Goal: Information Seeking & Learning: Learn about a topic

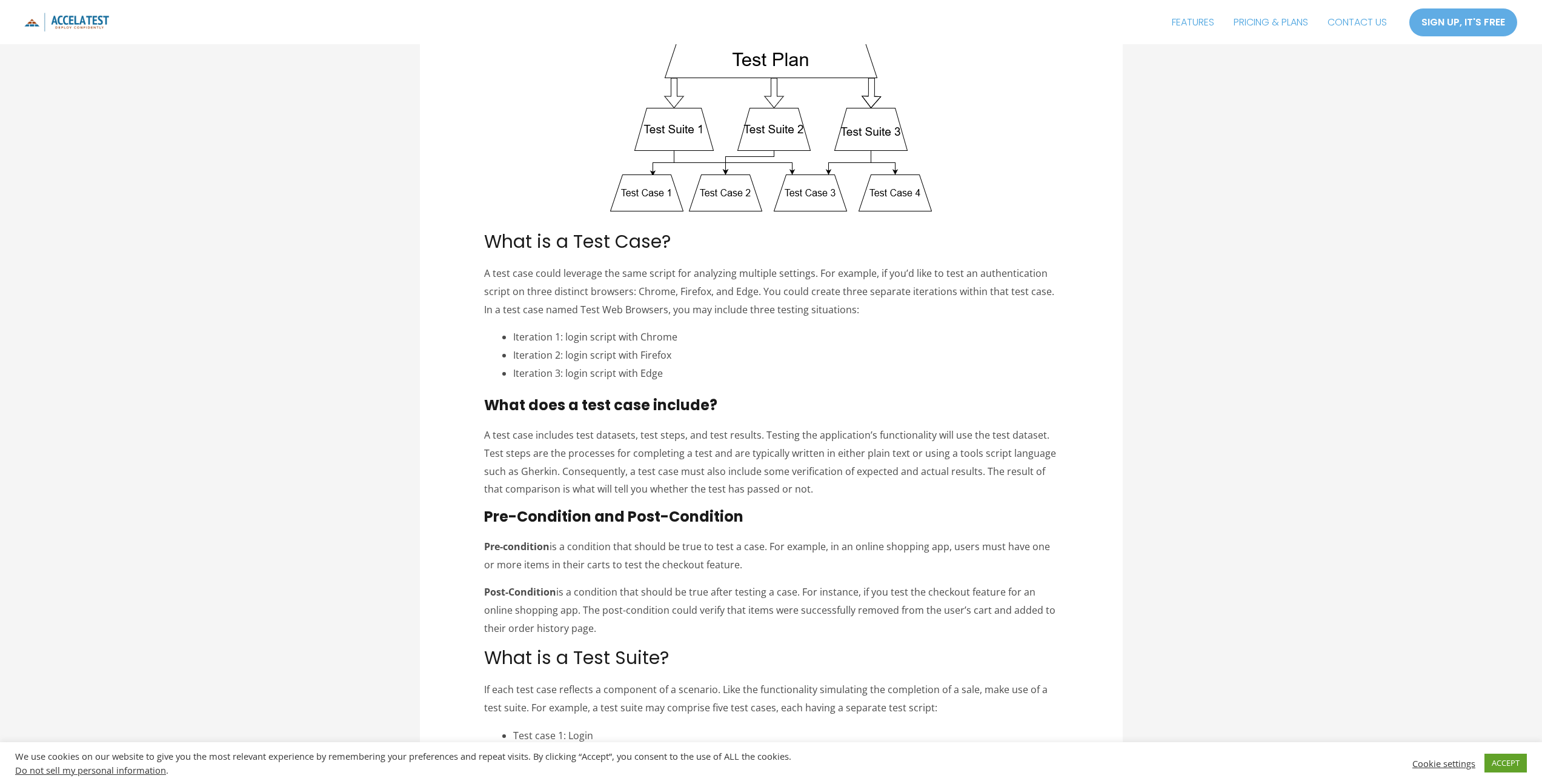
scroll to position [442, 0]
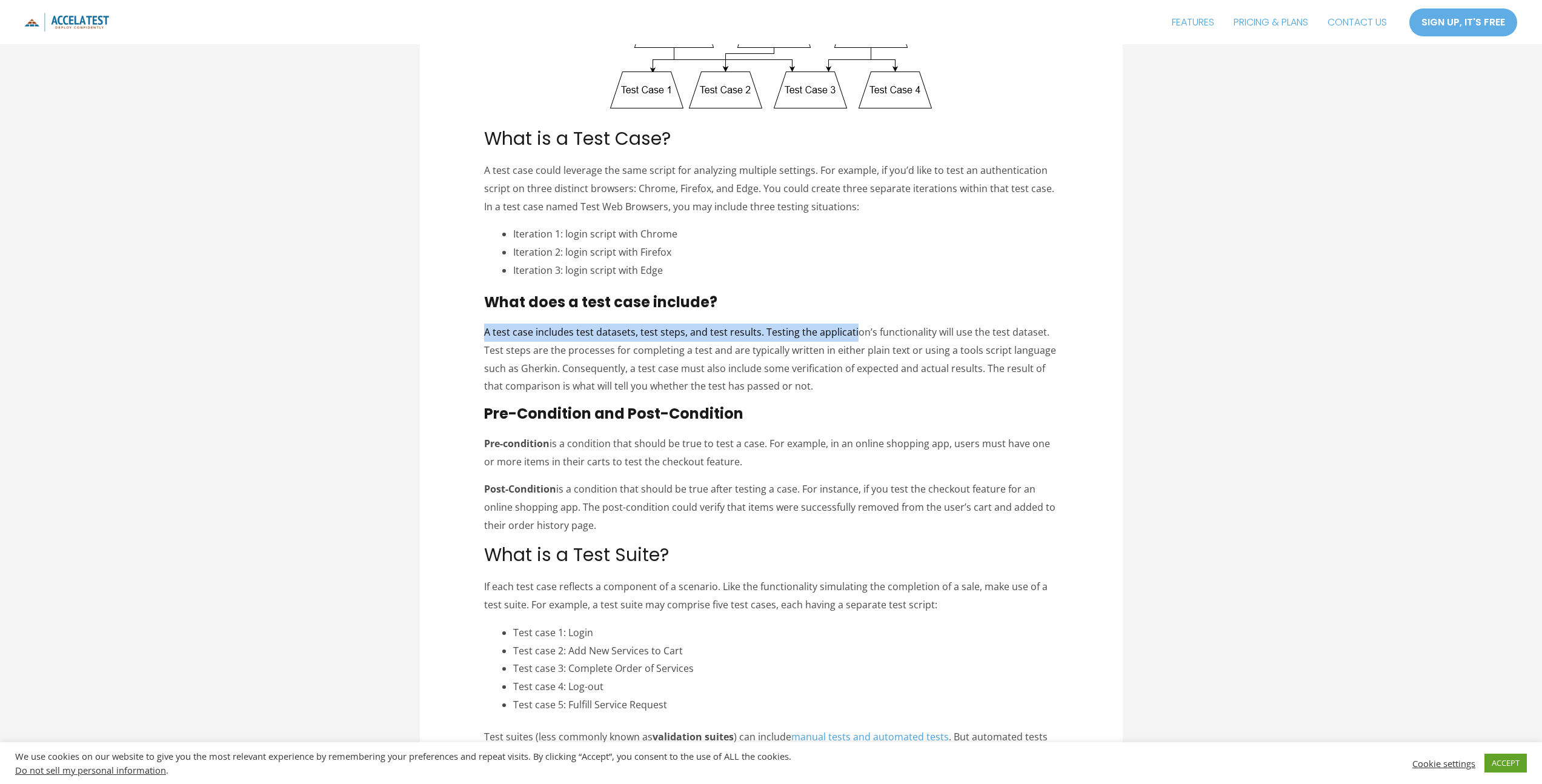
drag, startPoint x: 487, startPoint y: 332, endPoint x: 851, endPoint y: 327, distance: 364.0
click at [851, 327] on p "A test case includes test datasets, test steps, and test results. Testing the a…" at bounding box center [771, 359] width 574 height 72
click at [863, 407] on h3 "Pre-Condition and Post-Condition" at bounding box center [771, 414] width 574 height 17
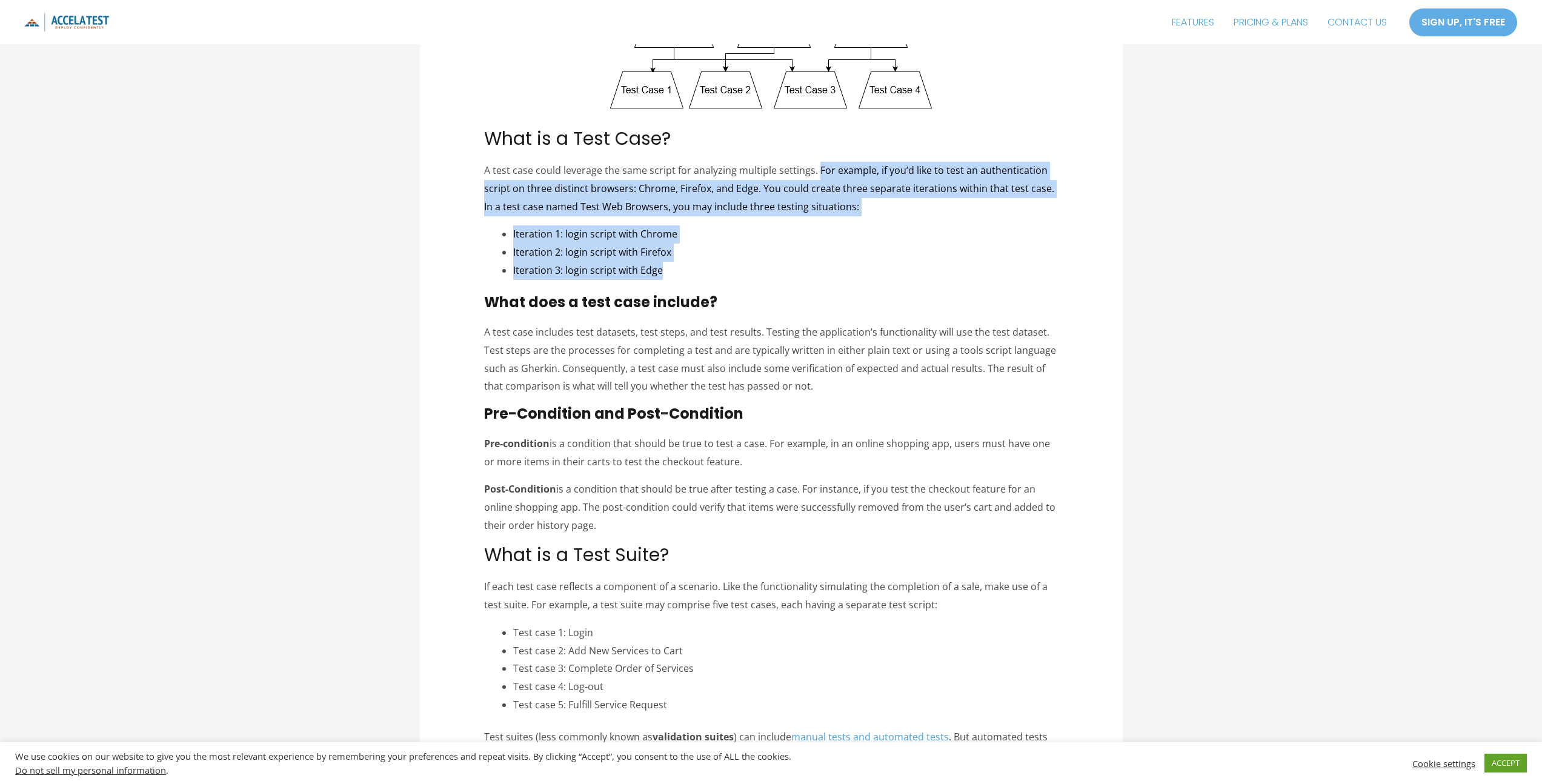
drag, startPoint x: 817, startPoint y: 171, endPoint x: 824, endPoint y: 277, distance: 106.2
copy div "For example, if you’d like to test an authentication script on three distinct b…"
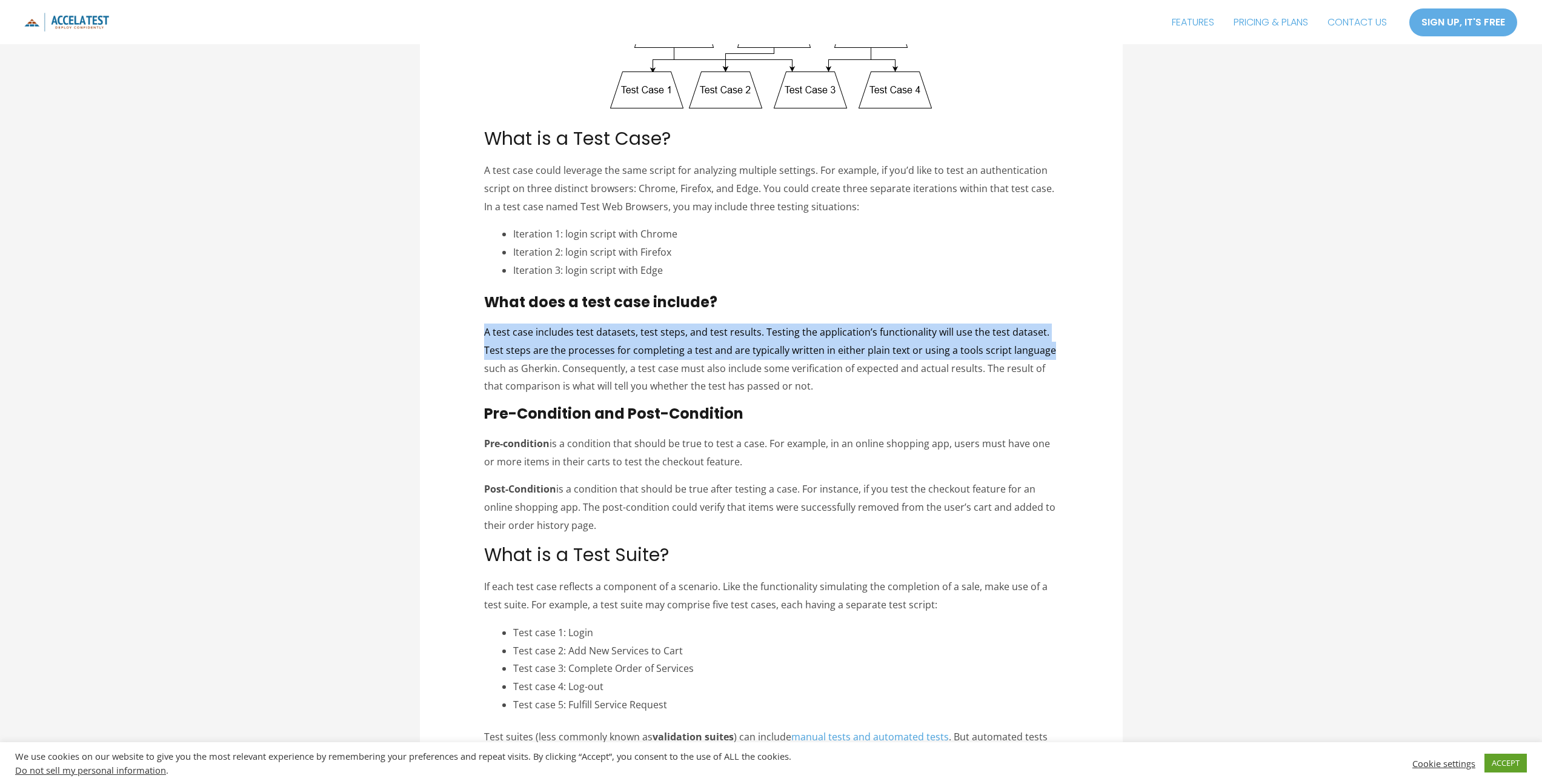
drag, startPoint x: 478, startPoint y: 330, endPoint x: 1052, endPoint y: 346, distance: 574.2
copy p "A test case includes test datasets, test steps, and test results. Testing the a…"
drag, startPoint x: 565, startPoint y: 368, endPoint x: 846, endPoint y: 383, distance: 281.4
click at [846, 383] on p "A test case includes test datasets, test steps, and test results. Testing the a…" at bounding box center [771, 359] width 574 height 72
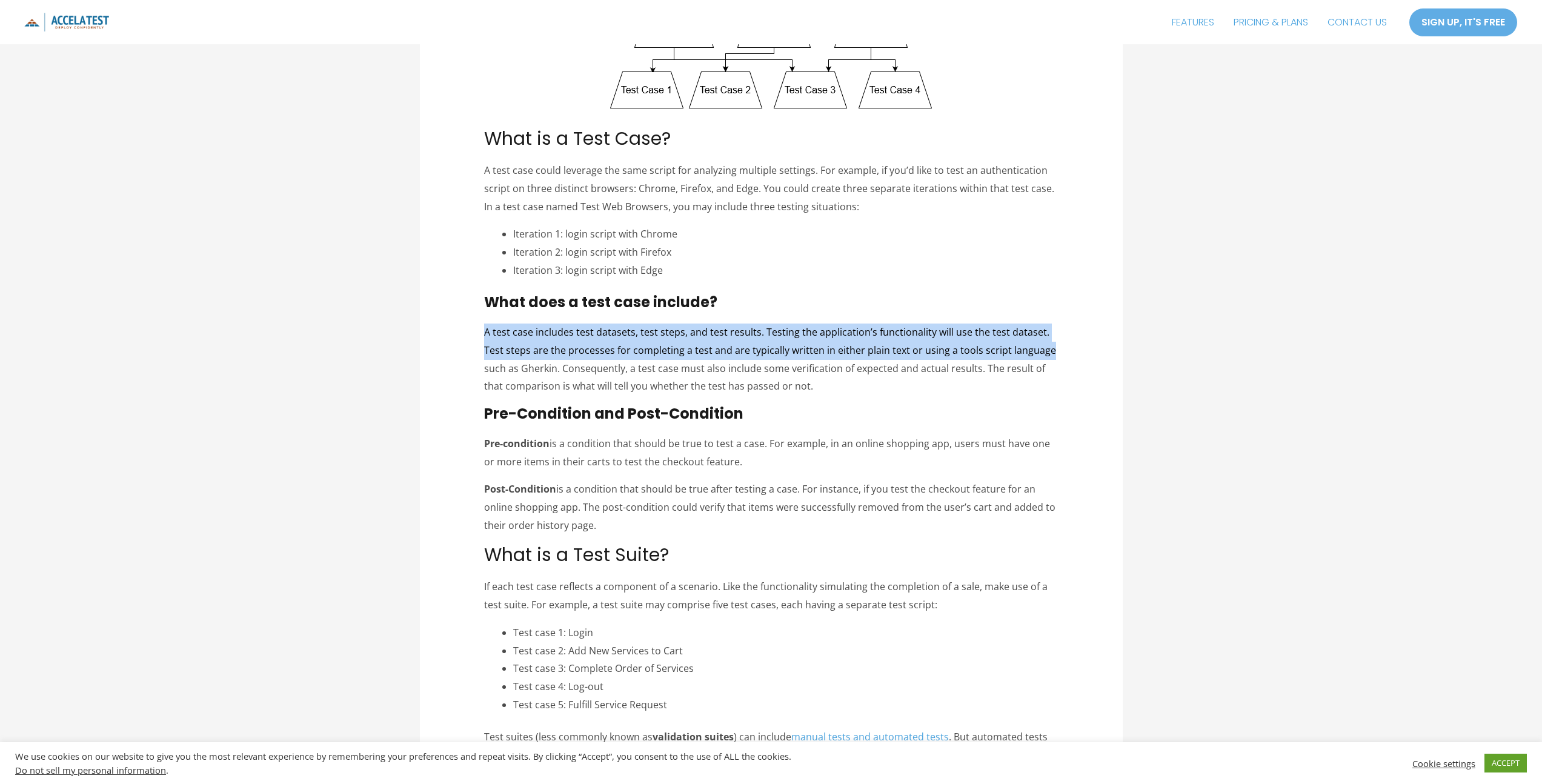
copy p "Consequently, a test case must also include some verification of expected and a…"
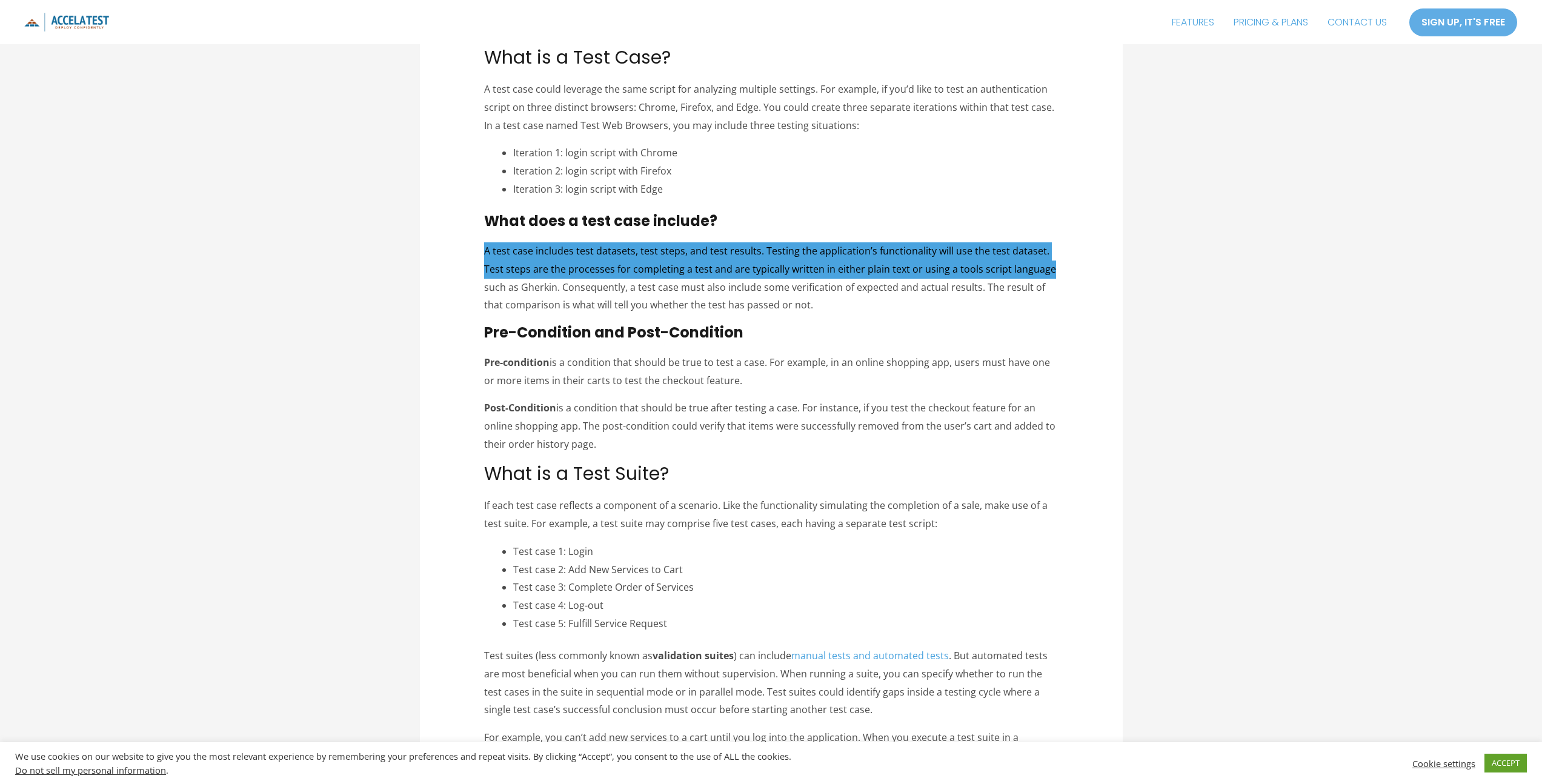
scroll to position [538, 0]
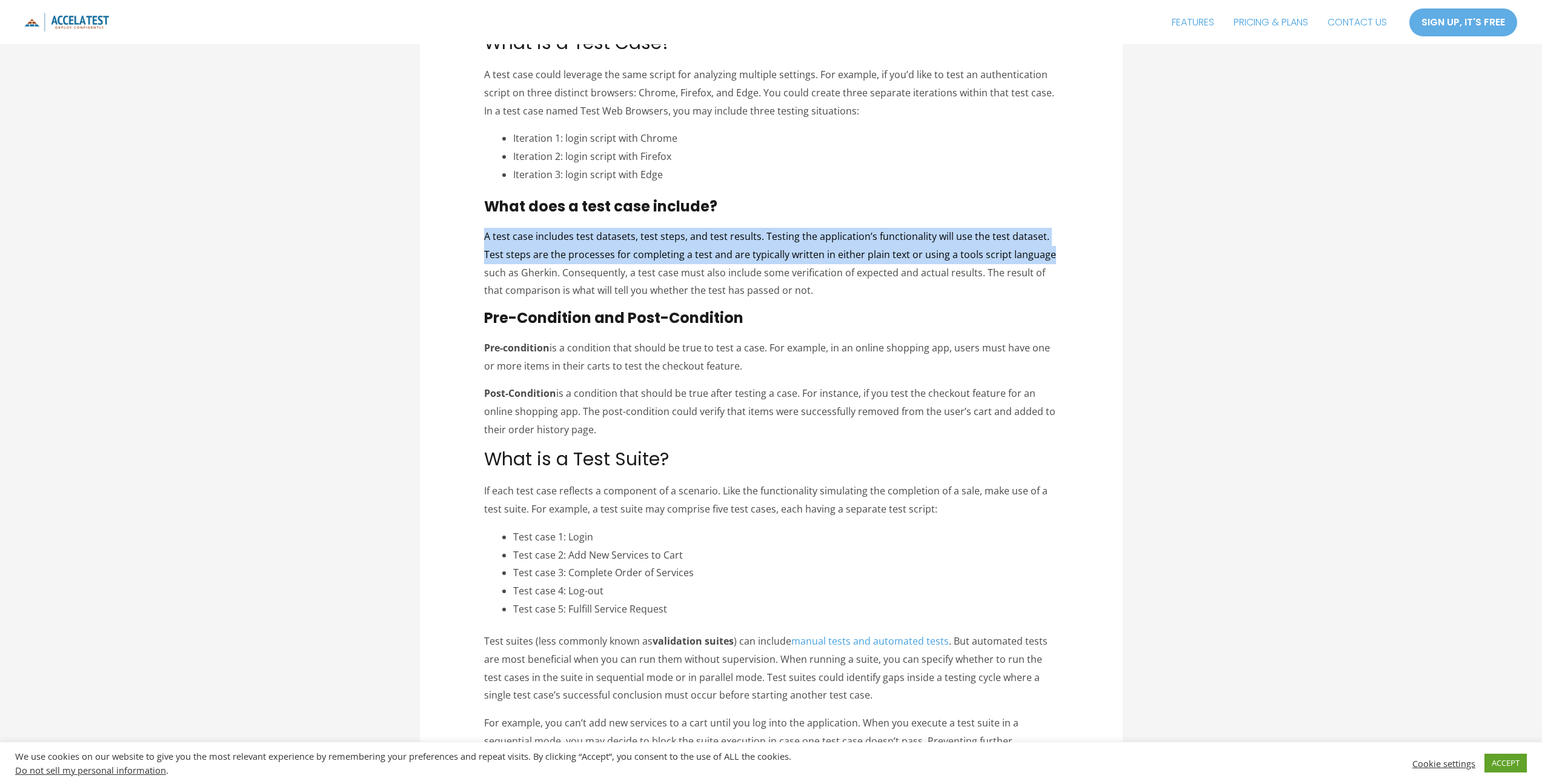
drag, startPoint x: 482, startPoint y: 342, endPoint x: 638, endPoint y: 426, distance: 177.2
copy div "Pre-condition is a condition that should be true to test a case. For example, i…"
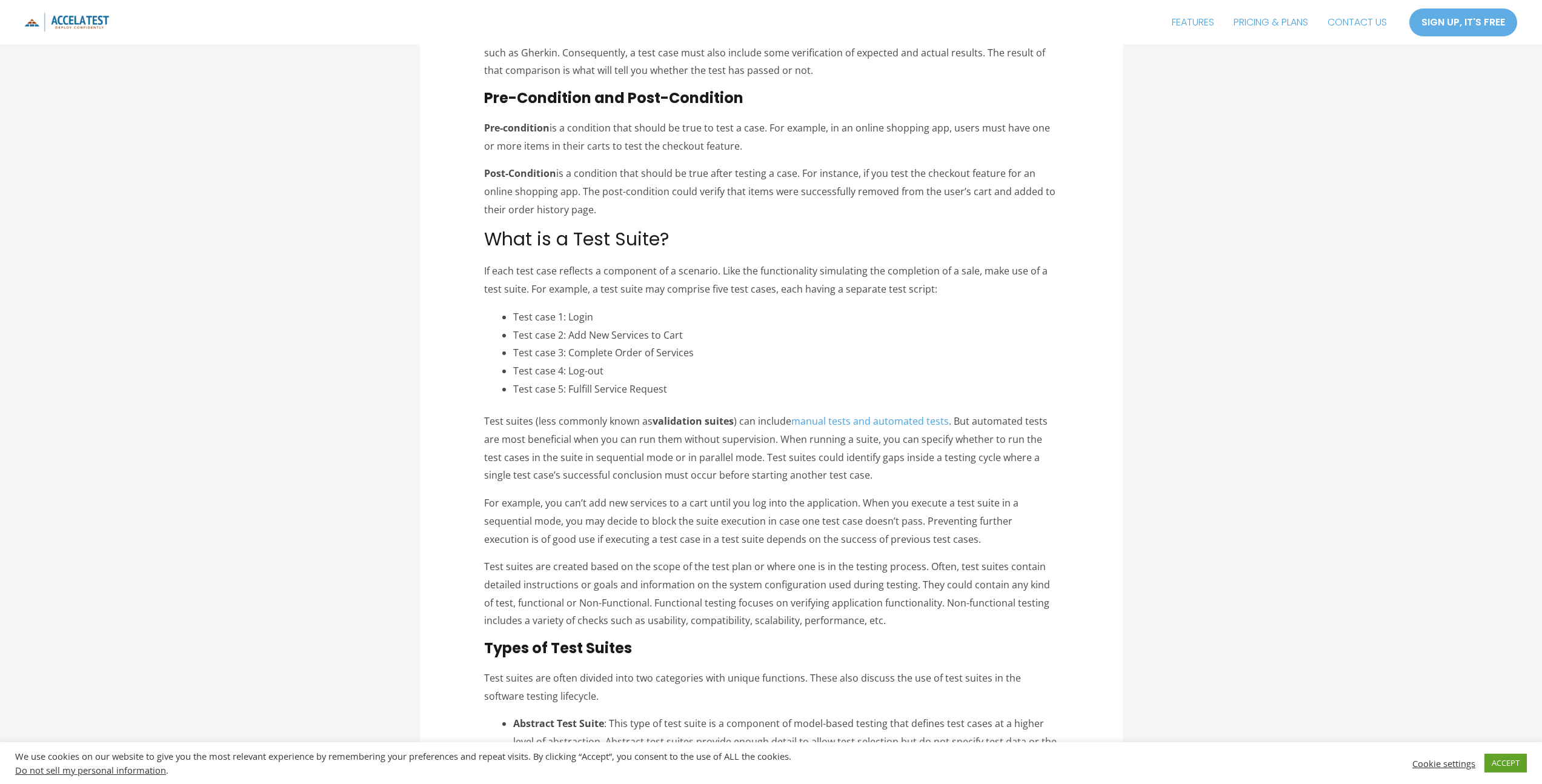
scroll to position [758, 0]
click at [500, 311] on div "LinkedIn Tweet Email A test case answers this question: What are you going to e…" at bounding box center [771, 687] width 574 height 2502
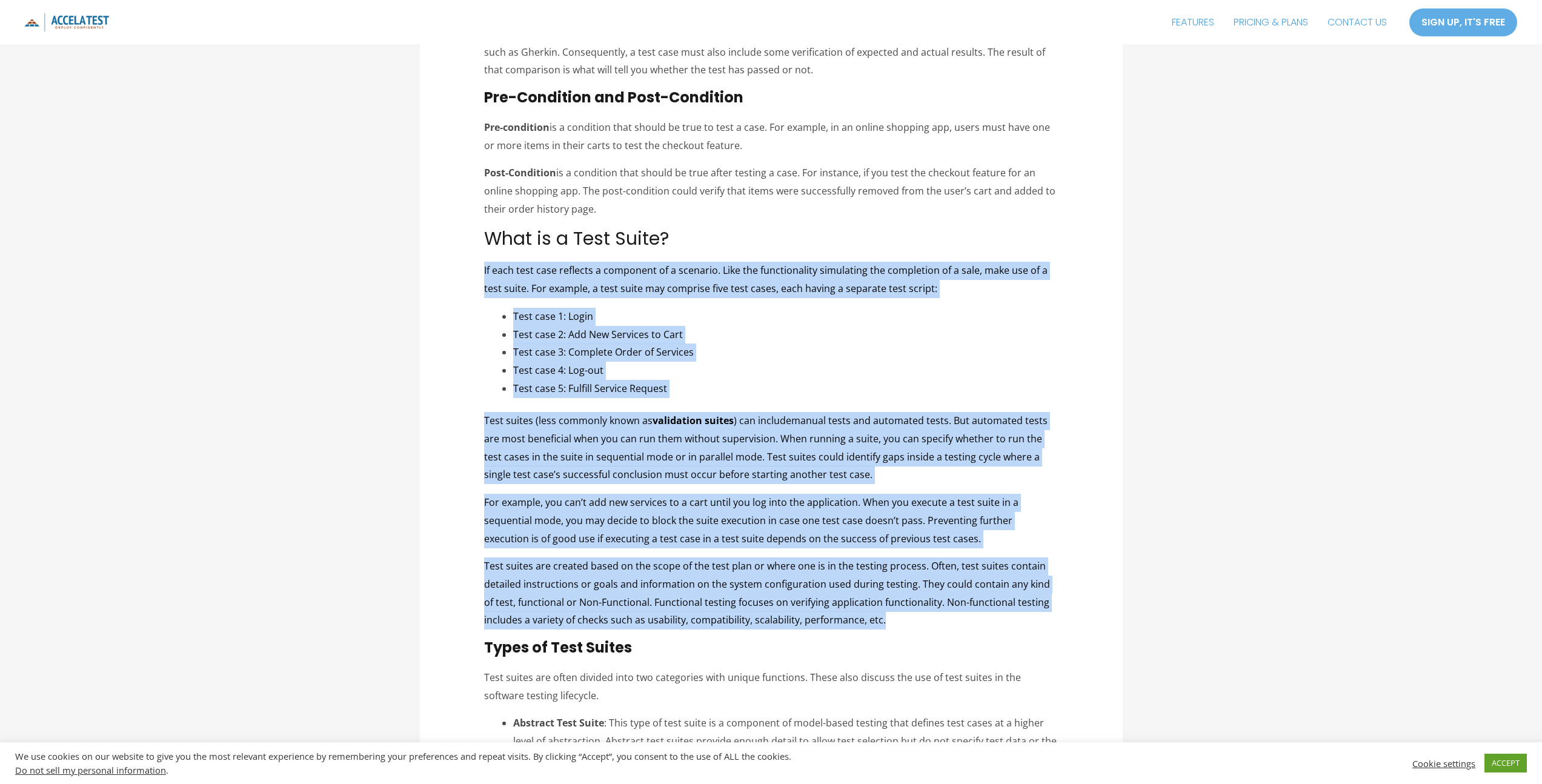
drag, startPoint x: 480, startPoint y: 272, endPoint x: 922, endPoint y: 616, distance: 560.1
click at [922, 616] on article "Test Suite, Test Case, Test Plan, What’s the Difference? Blog , Test Case Manag…" at bounding box center [771, 658] width 703 height 2665
copy div "Lo ipsu dolo sita consecte a elitseddo ei t incididu. Utla etd magnaaliquaen ad…"
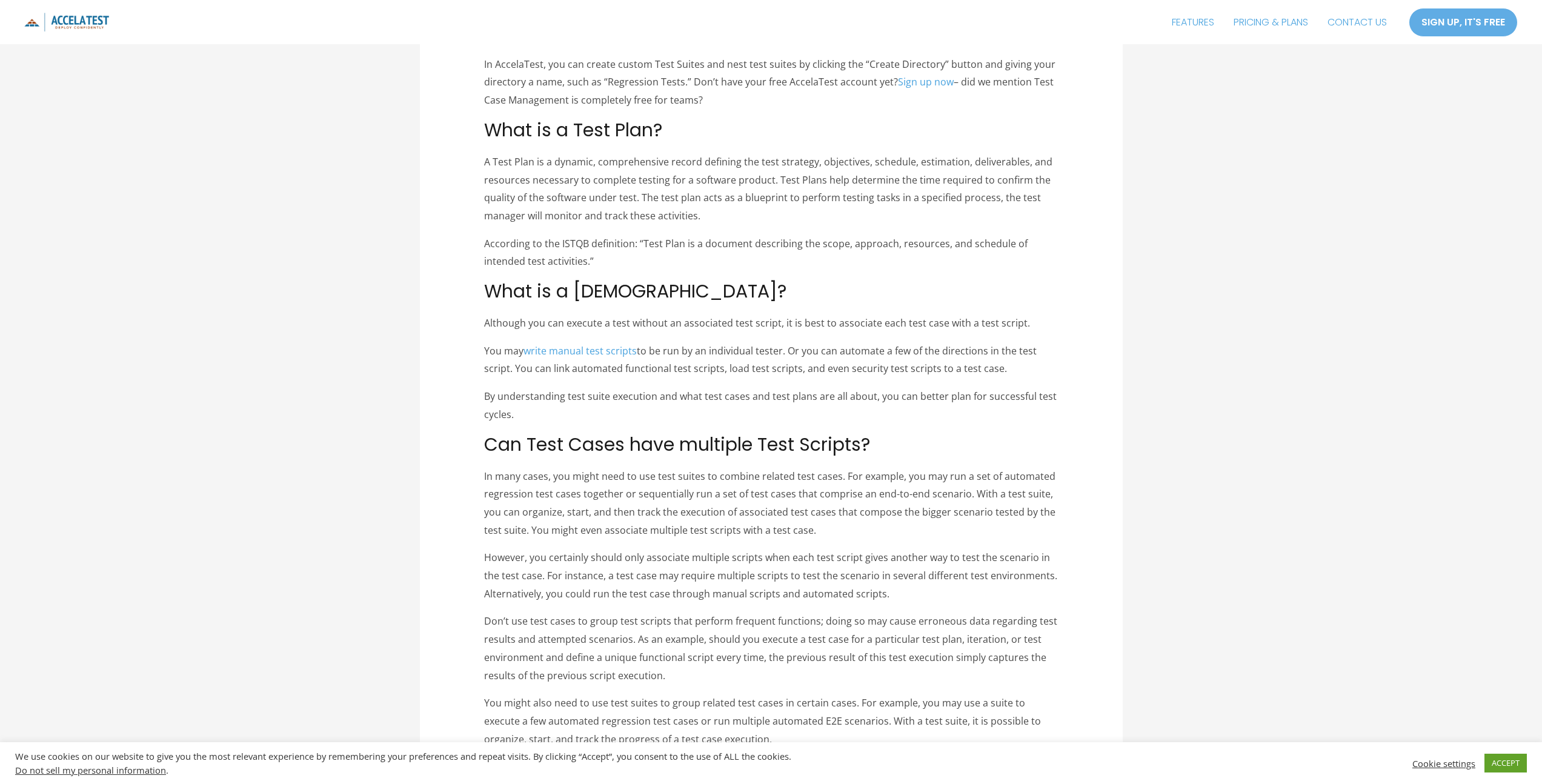
scroll to position [1805, 0]
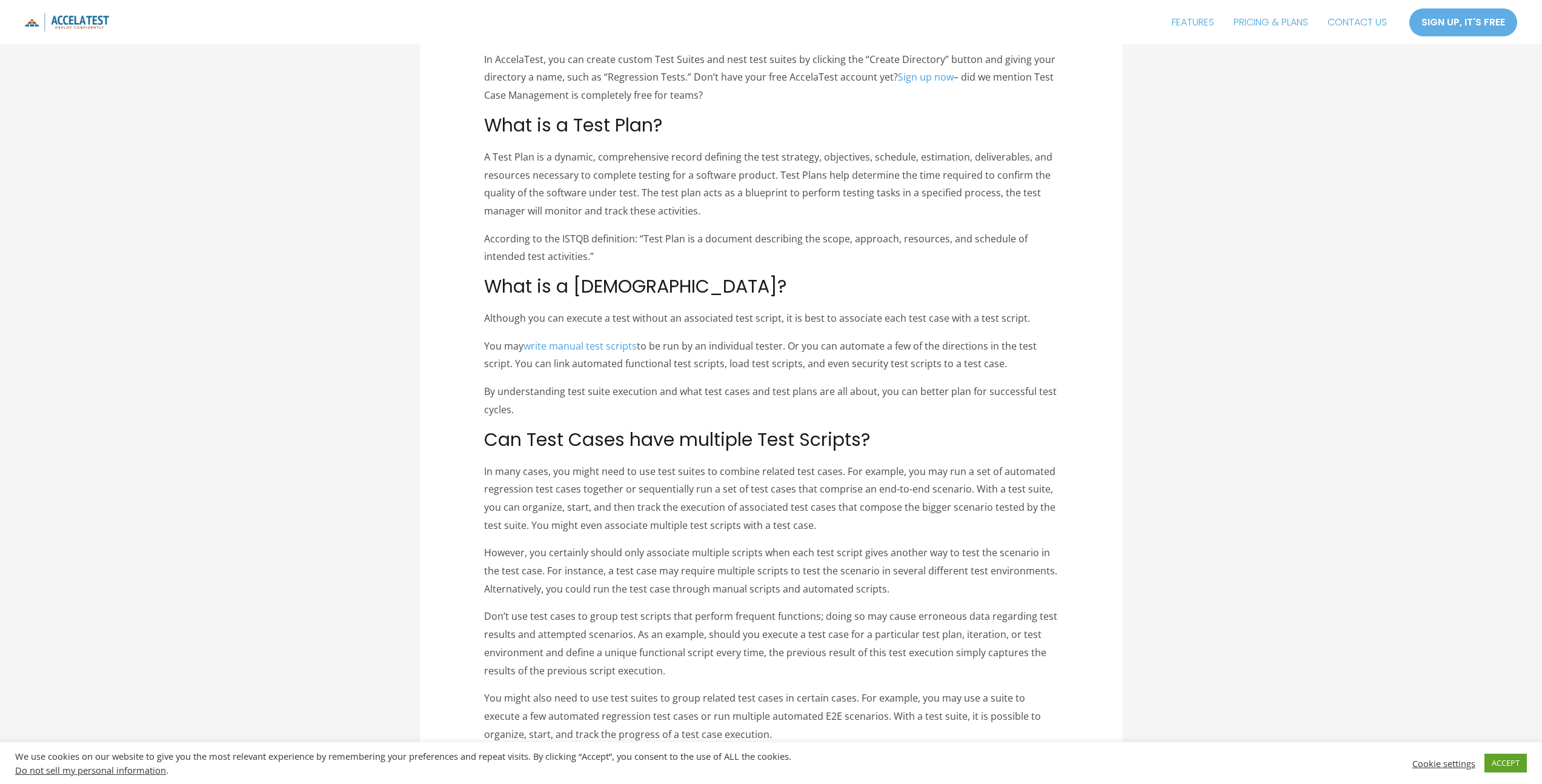
click at [758, 240] on p "According to the ISTQB definition: “Test Plan is a document describing the scop…" at bounding box center [771, 248] width 574 height 35
